Goal: Information Seeking & Learning: Learn about a topic

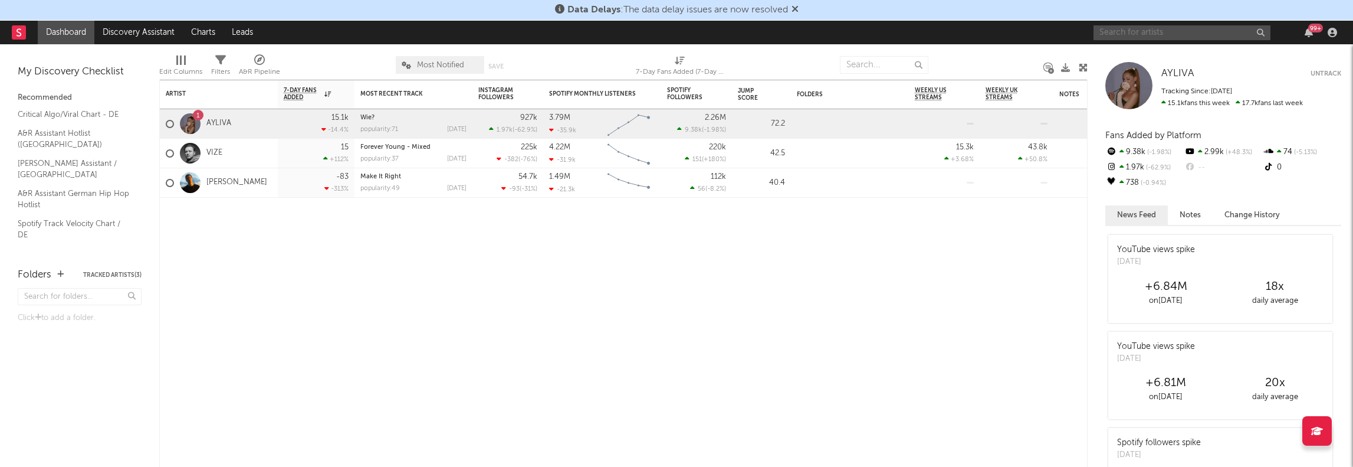
click at [1137, 35] on input "text" at bounding box center [1182, 32] width 177 height 15
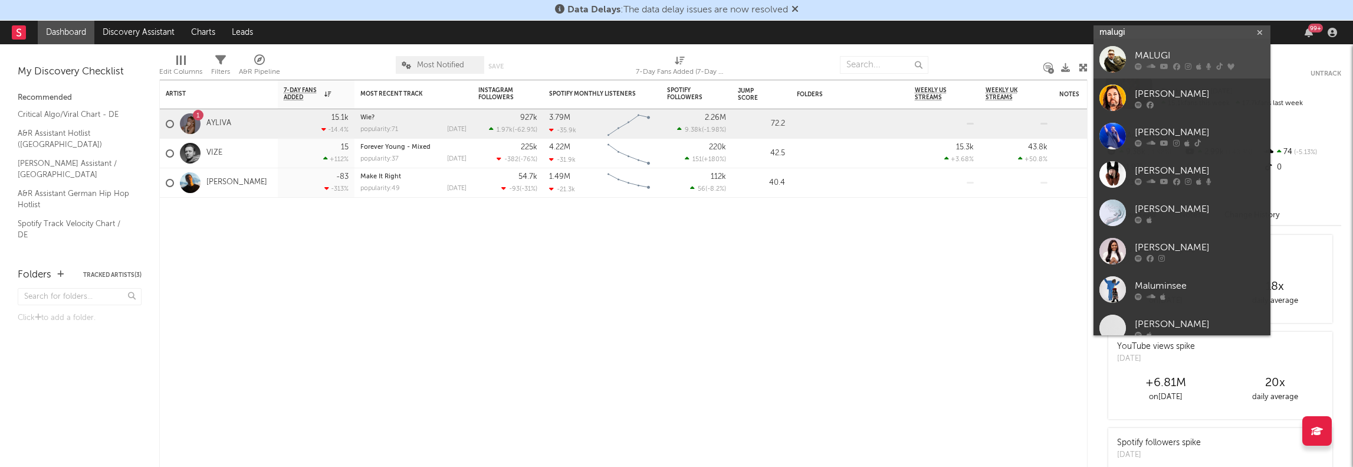
type input "malugi"
click at [1157, 55] on div "MALUGI" at bounding box center [1200, 56] width 130 height 14
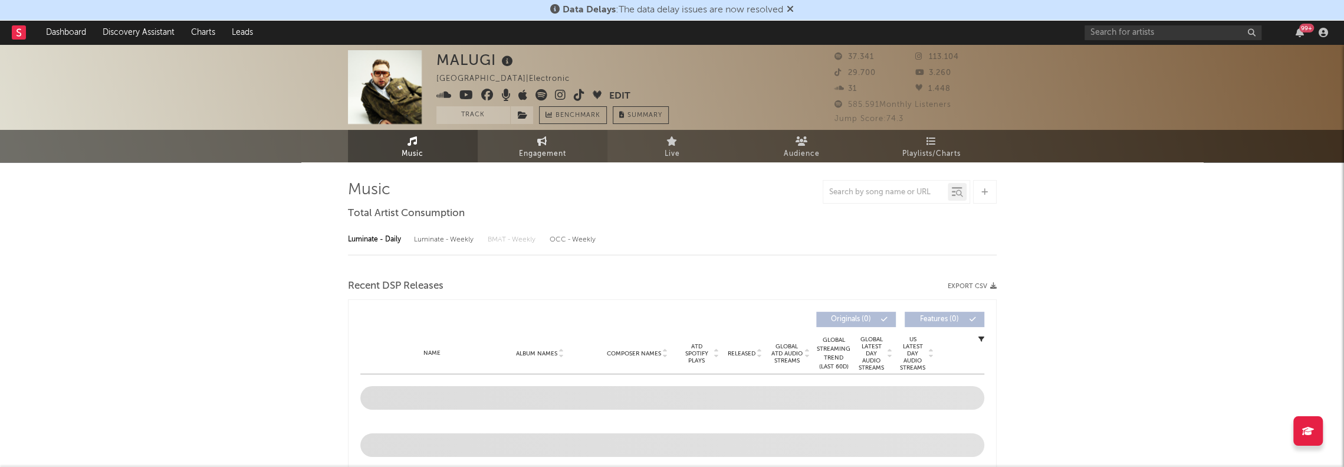
select select "6m"
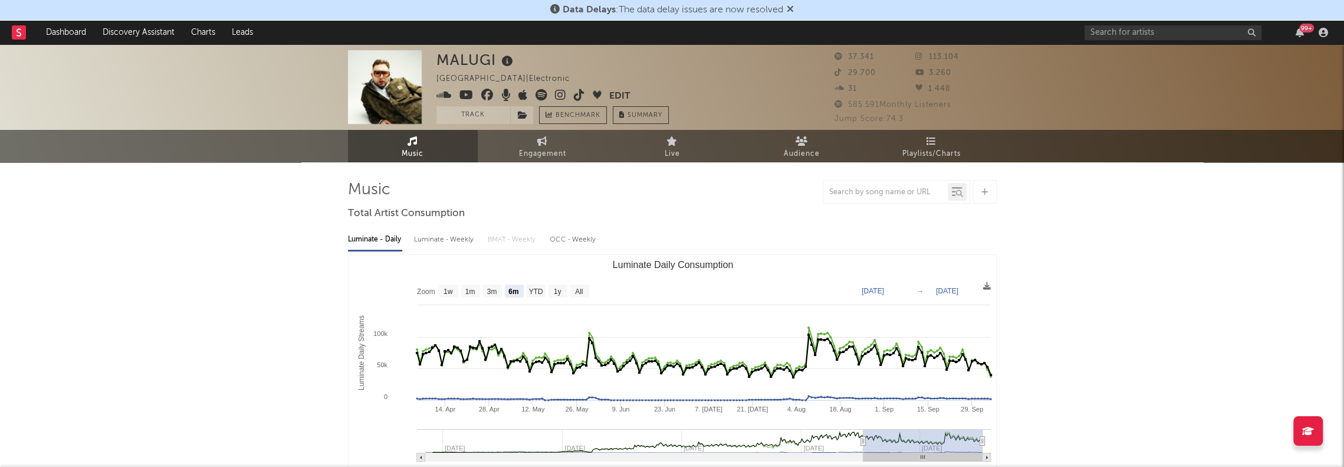
click at [484, 114] on button "Track" at bounding box center [474, 115] width 74 height 18
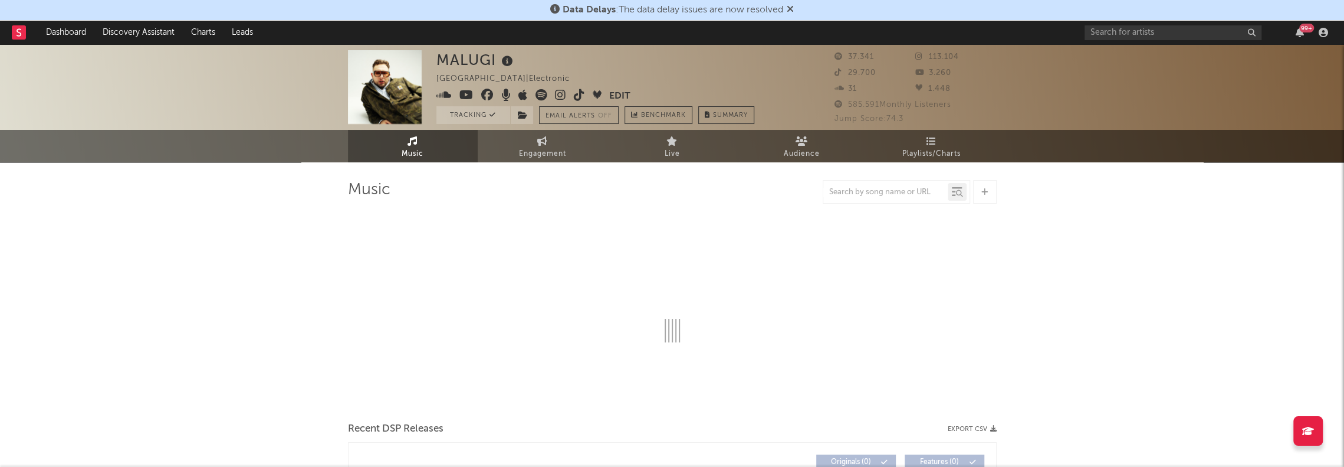
select select "6m"
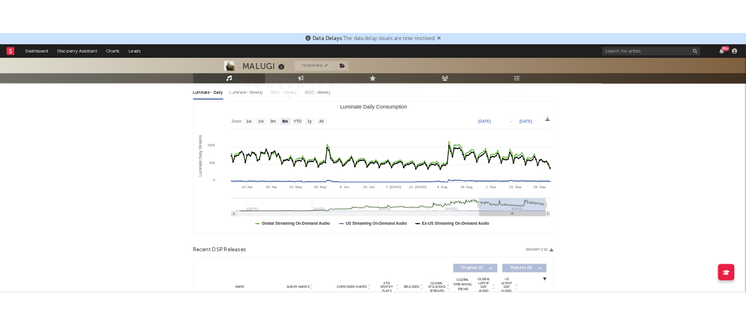
scroll to position [177, 0]
